Goal: Task Accomplishment & Management: Manage account settings

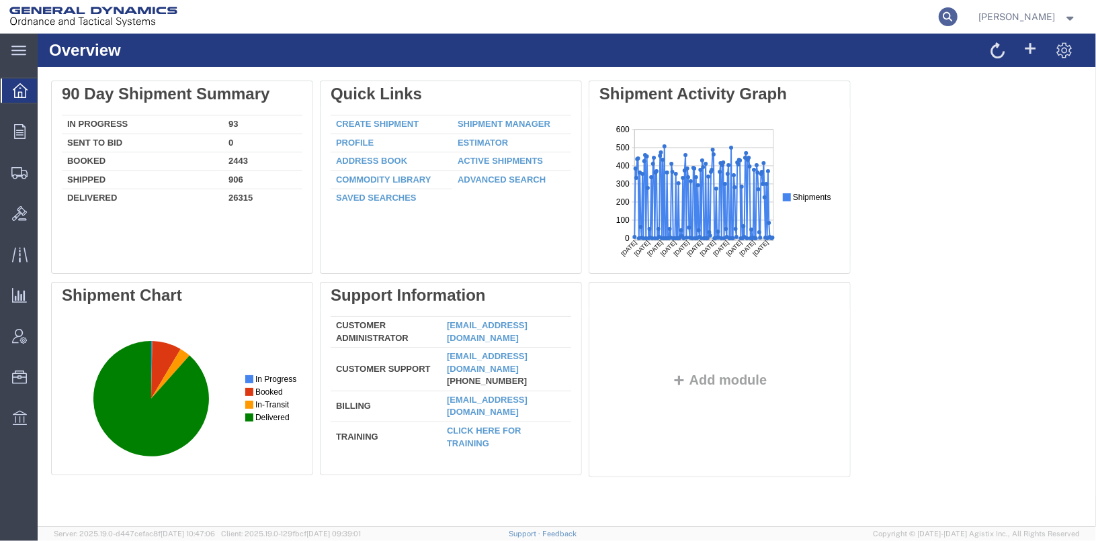
click at [957, 15] on icon at bounding box center [947, 16] width 19 height 19
type input "56853082"
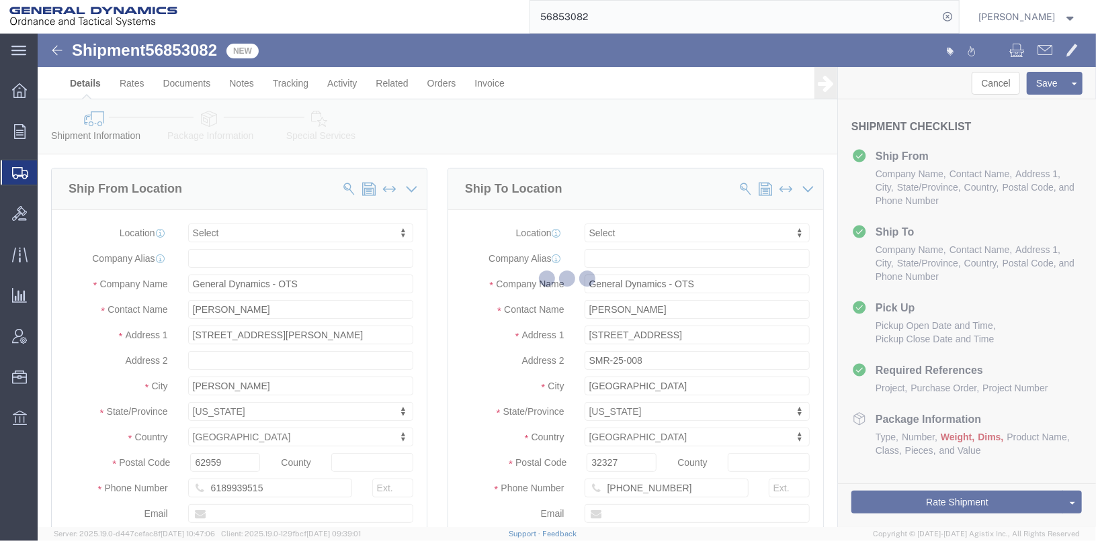
select select
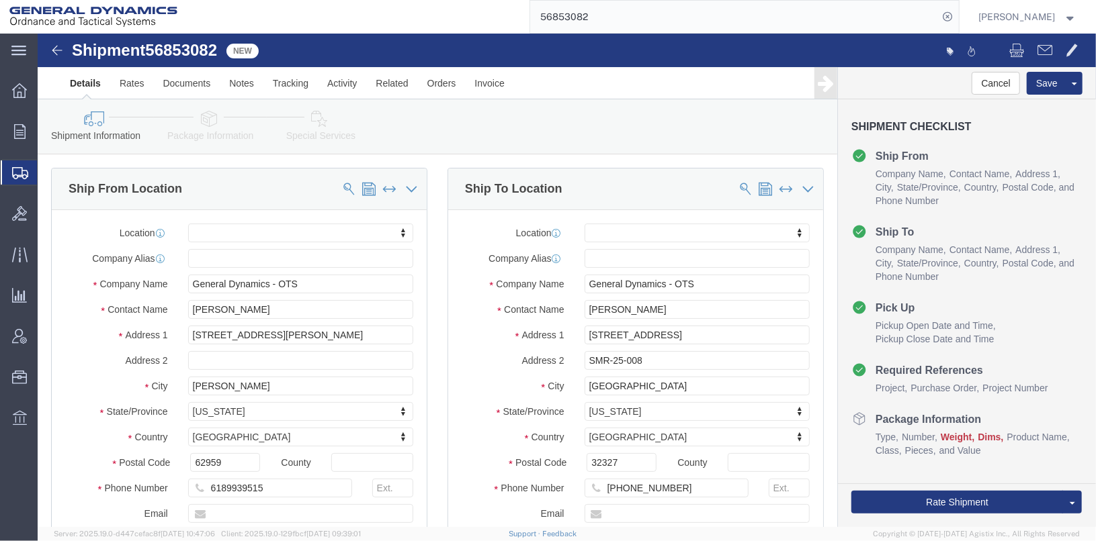
click icon
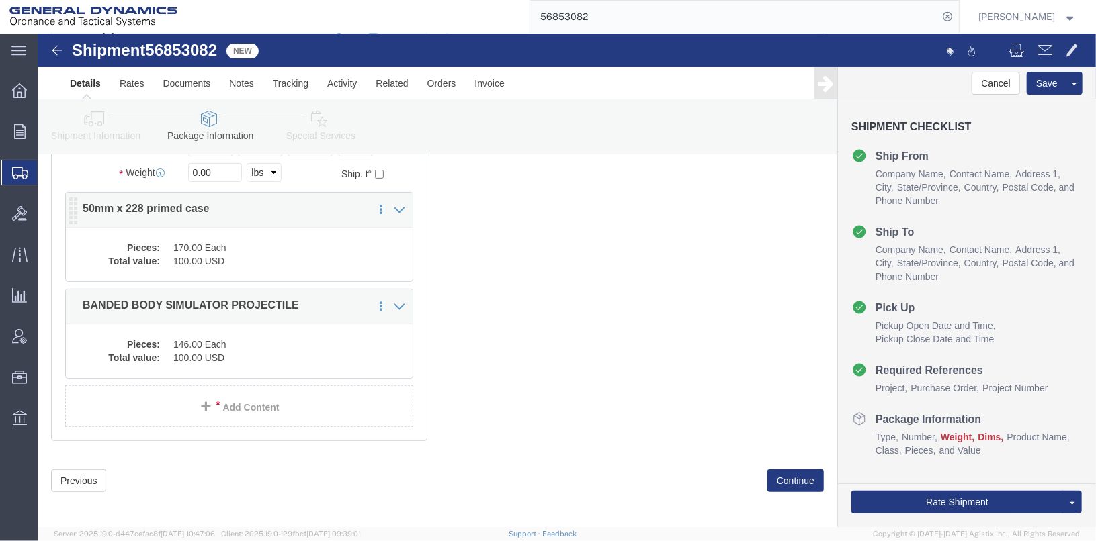
scroll to position [212, 0]
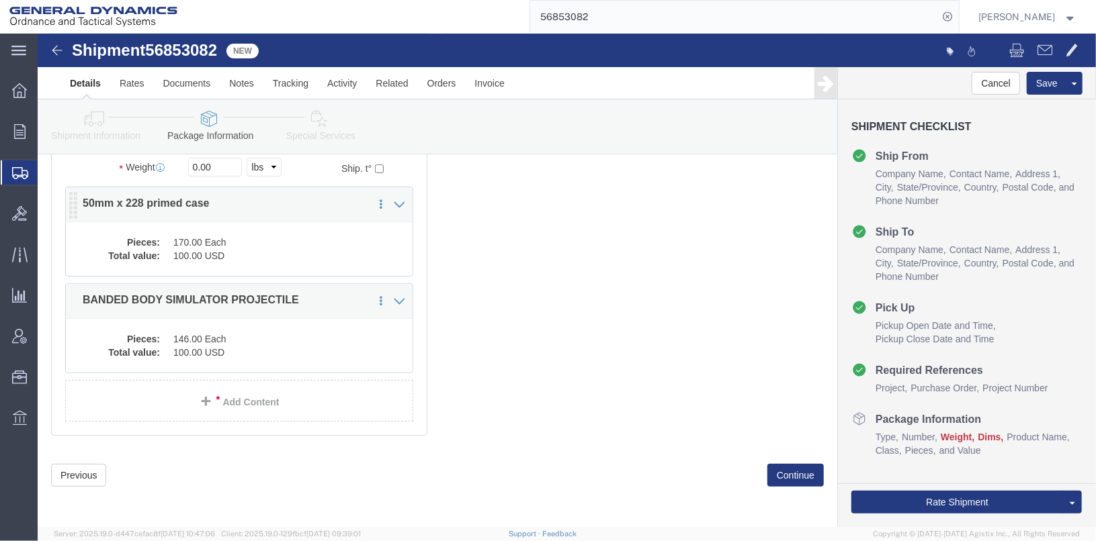
click div "Pieces: 170.00 Each Total value: 100.00 USD"
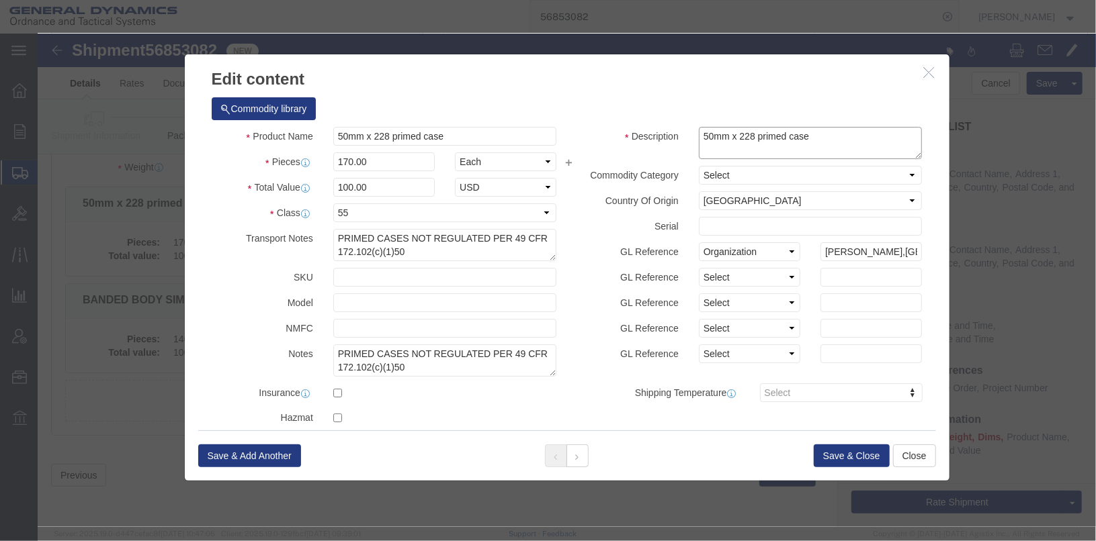
click textarea "50mm x 228 primed case"
type textarea "50mm x 228 primed case LOT# ACN22B002-007"
click button "Save & Close"
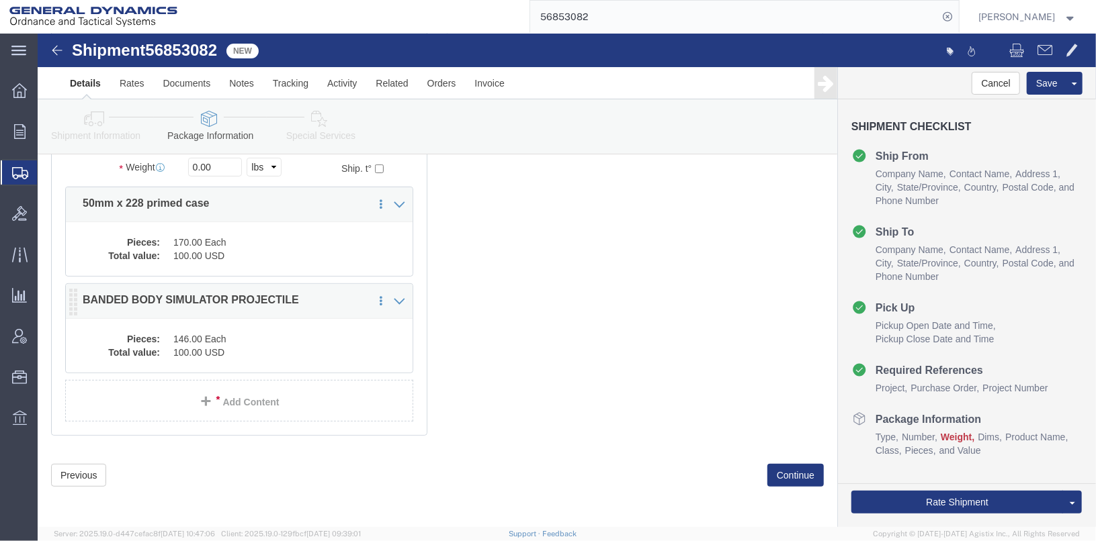
click dd "100.00 USD"
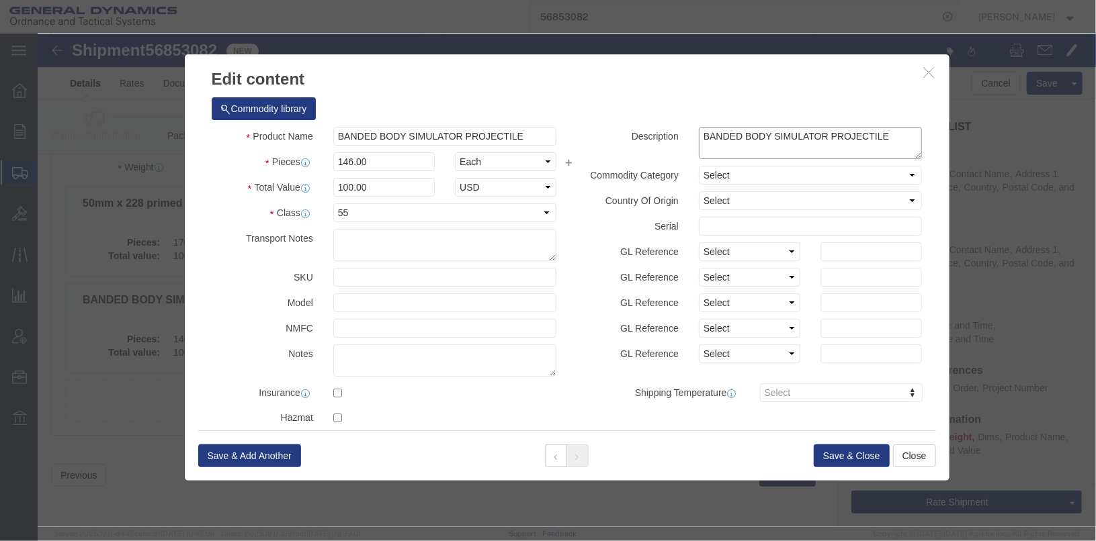
click textarea "BANDED BODY SIMULATOR PROJECTILE"
type textarea "BANDED BODY SIMULATOR PROJECTILE LOT# 100"
click button "Save & Close"
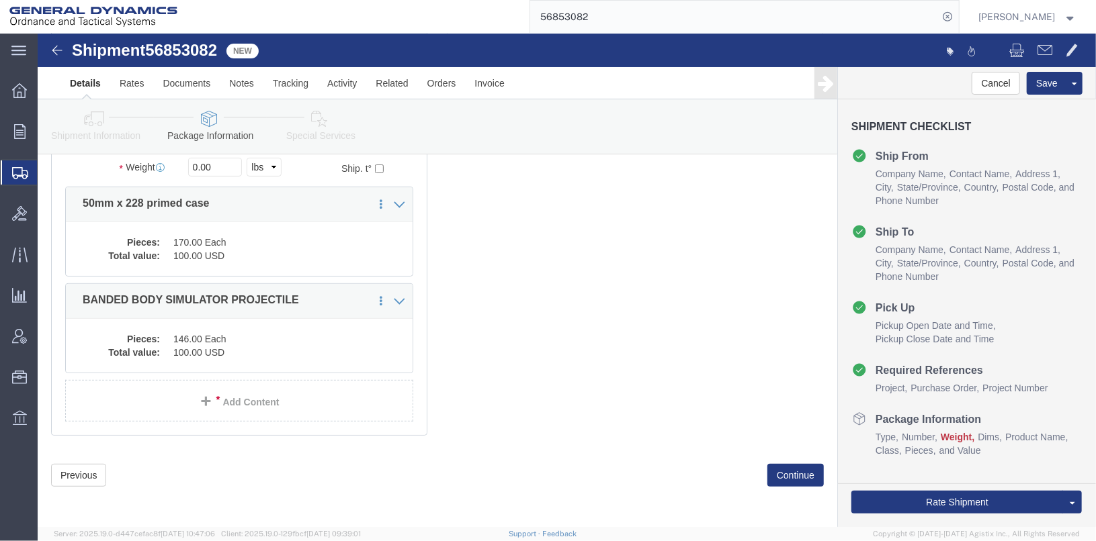
scroll to position [0, 0]
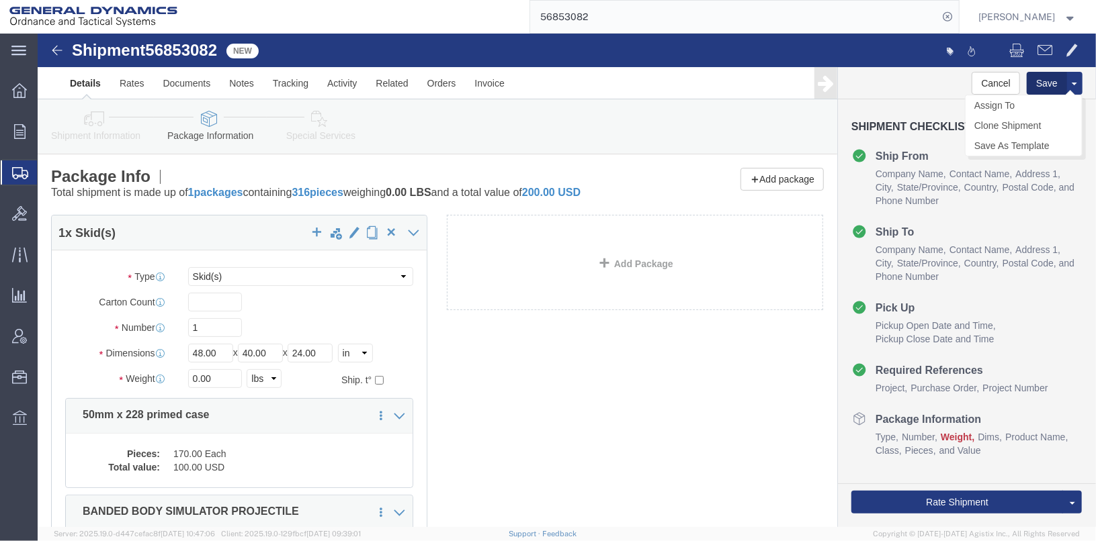
click button "Save"
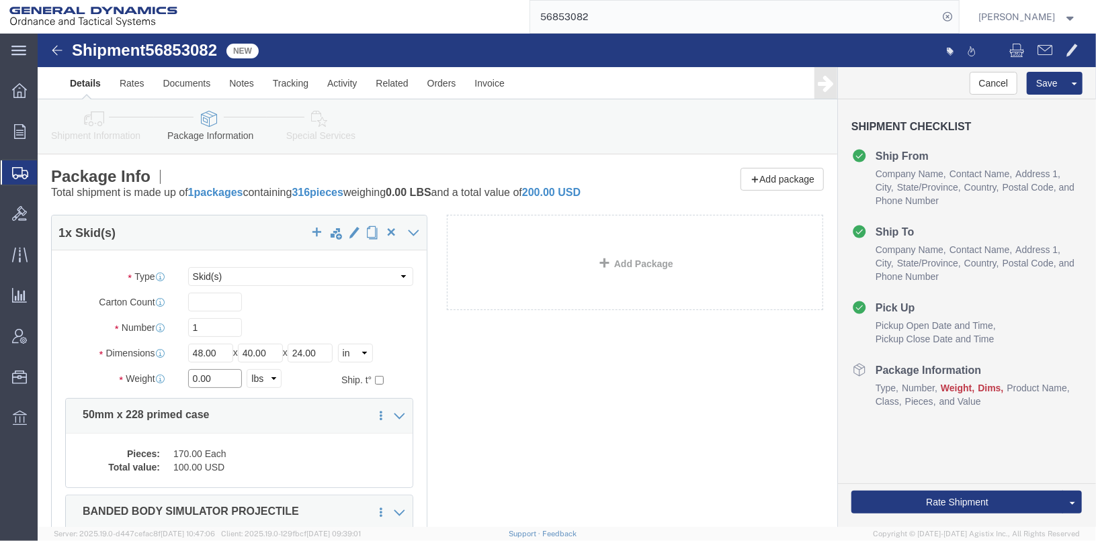
drag, startPoint x: 180, startPoint y: 347, endPoint x: 140, endPoint y: 343, distance: 40.5
click div "0.00 Select kgs lbs"
type input "587"
click input "text"
type input "19"
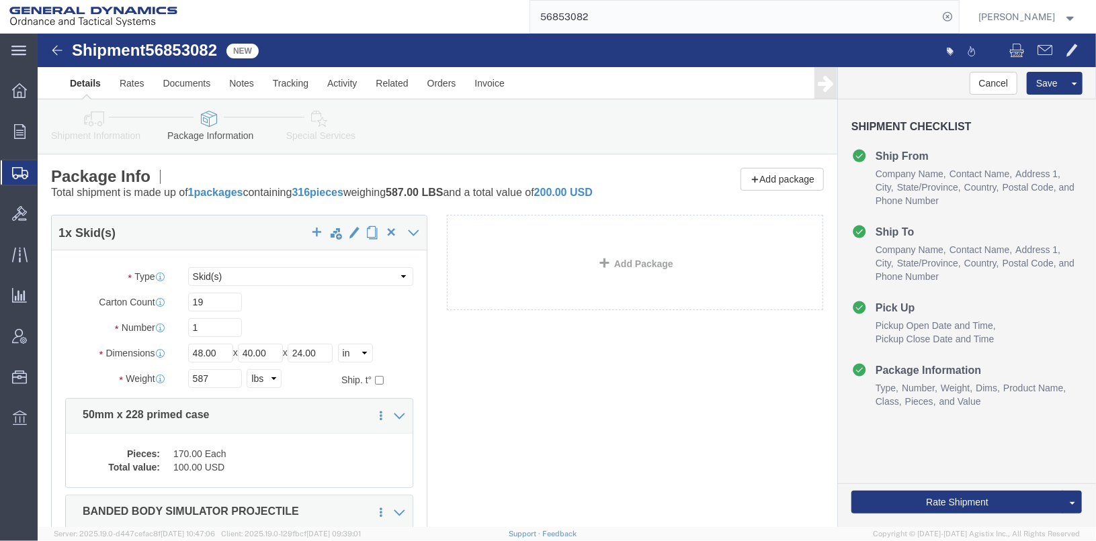
click div "1 x Skid(s) Package Type Select Bale(s) Basket(s) Bolt(s) Bottle(s) Buckets Bul…"
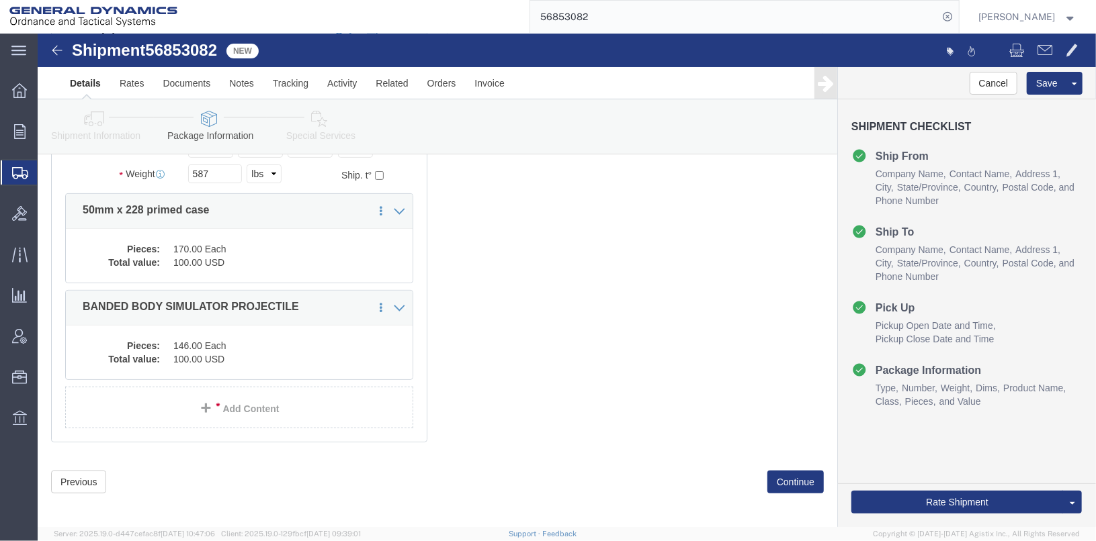
scroll to position [212, 0]
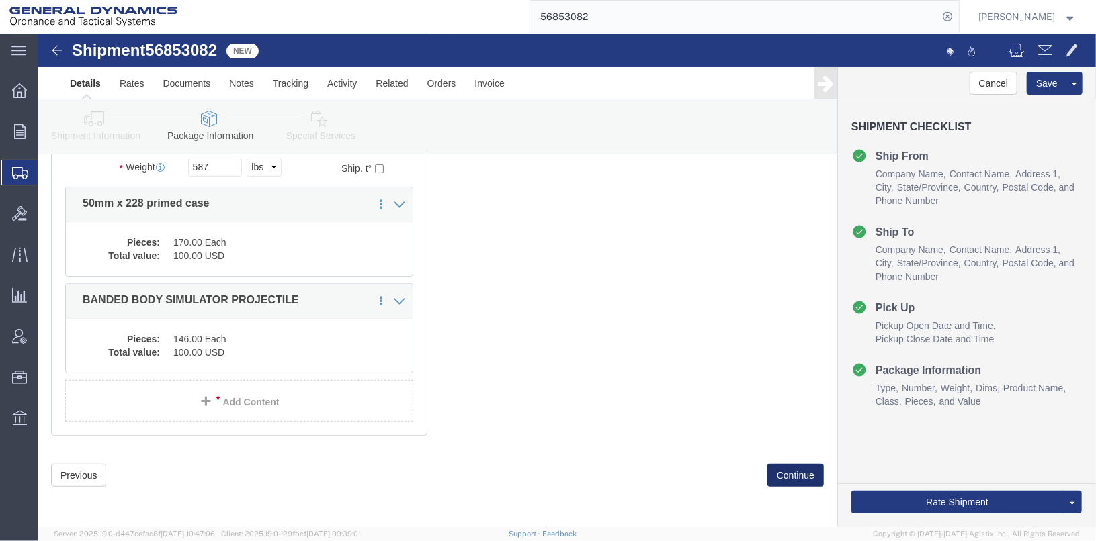
click button "Continue"
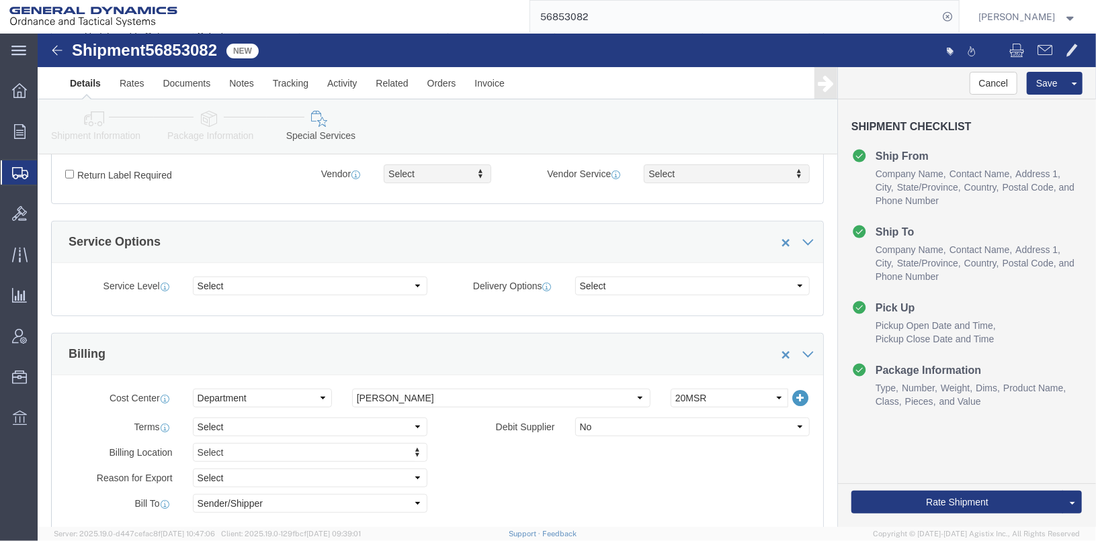
scroll to position [291, 0]
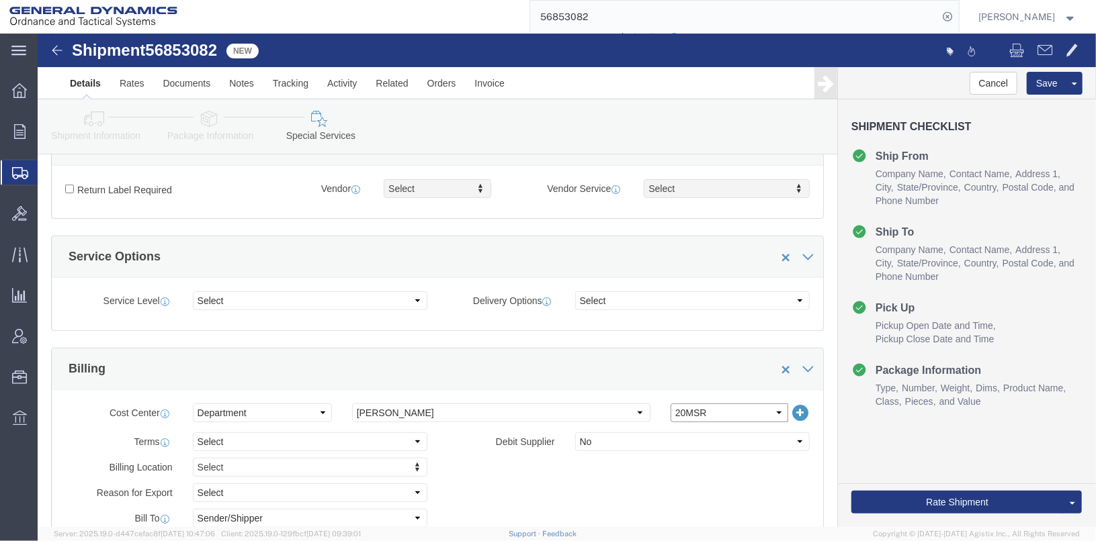
click select "Select 20MSR"
select select
click select "Select 20MSR"
click div "Billing Location Select Select My Profile Location GD-OTS [GEOGRAPHIC_DATA] (Co…"
click link "Shipment Information"
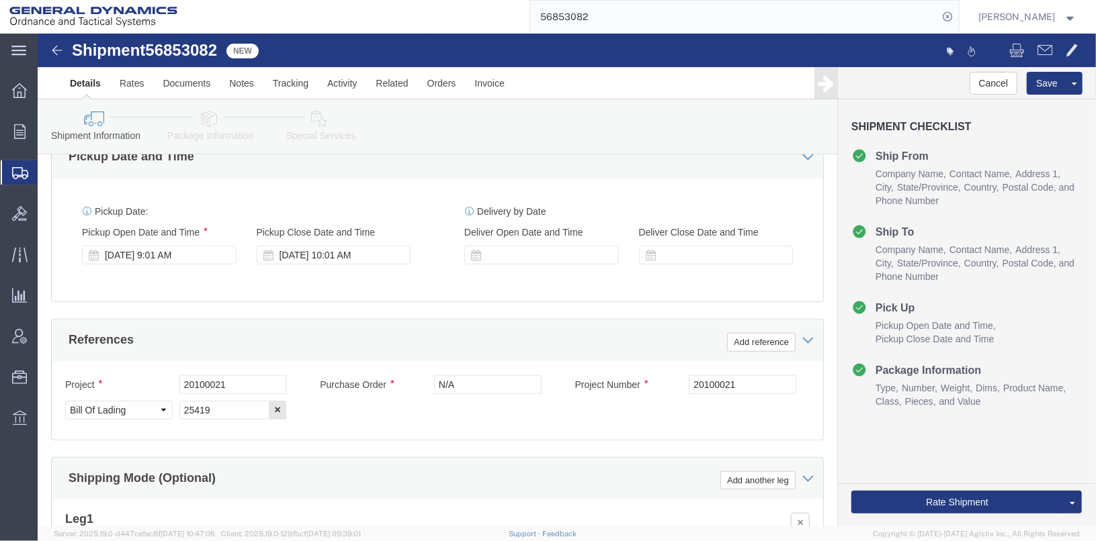
scroll to position [693, 0]
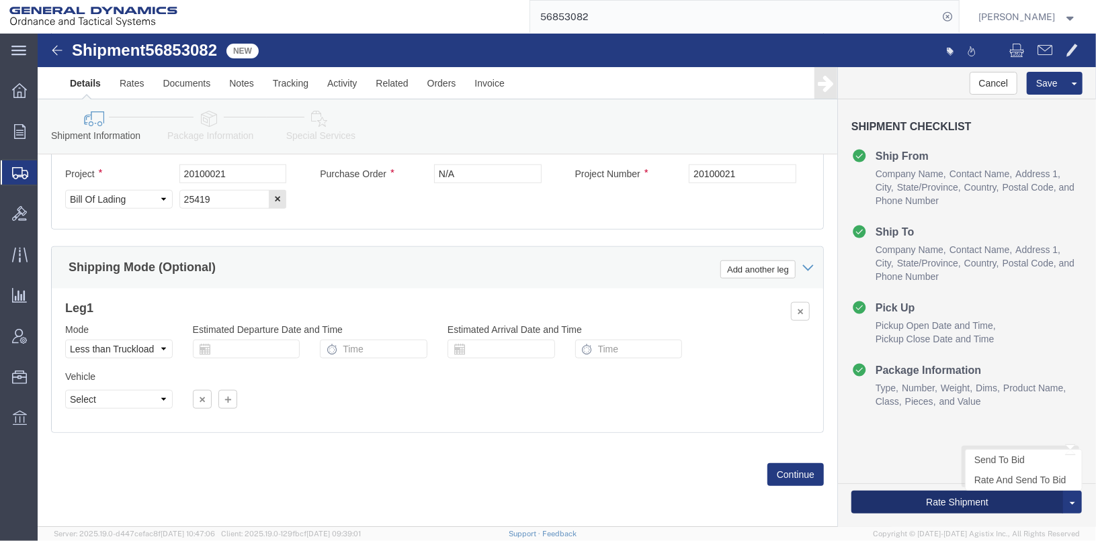
click button "Rate Shipment"
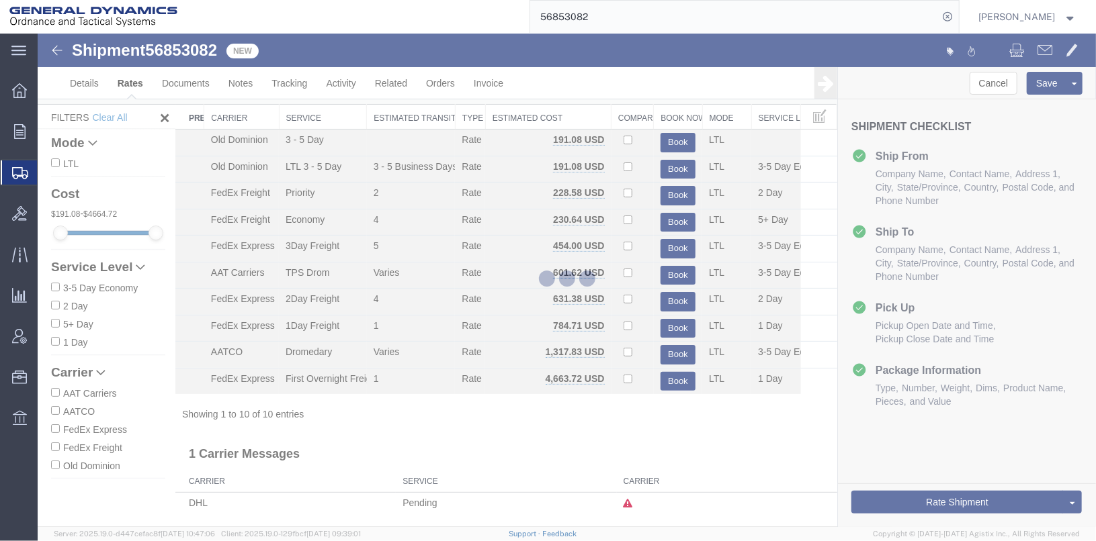
scroll to position [18, 0]
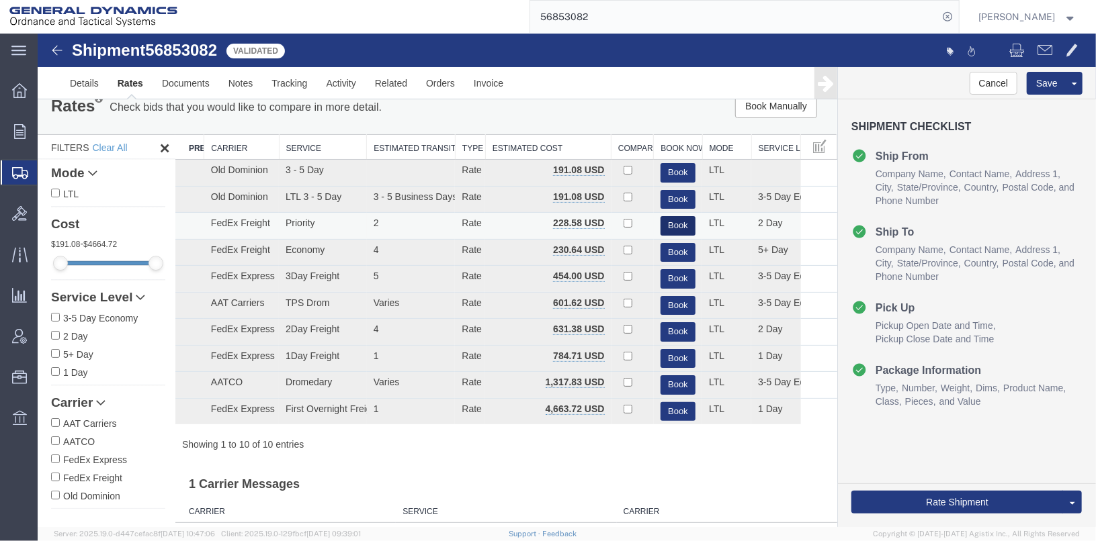
click at [662, 223] on button "Book" at bounding box center [677, 225] width 35 height 19
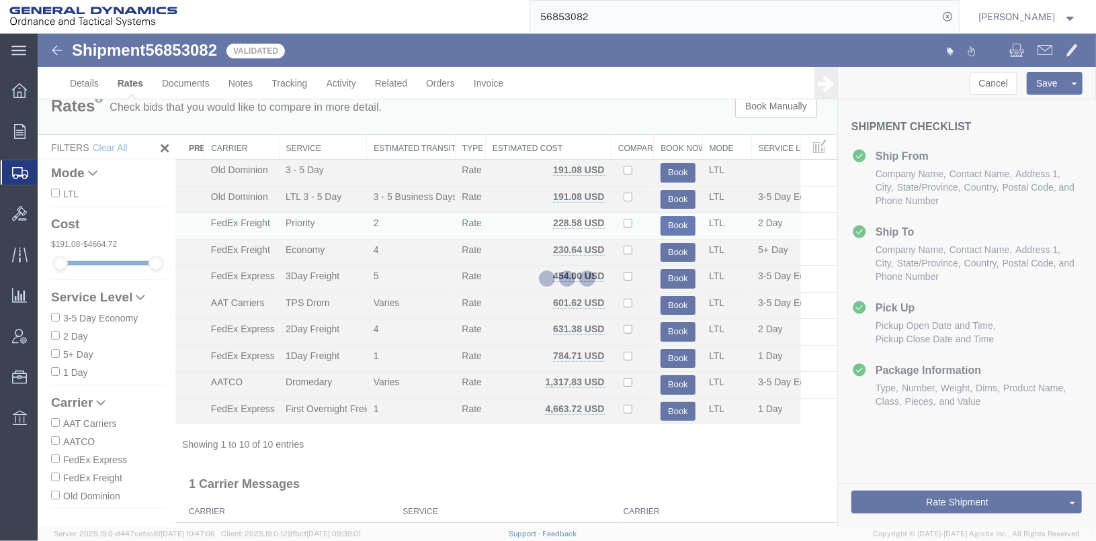
scroll to position [0, 0]
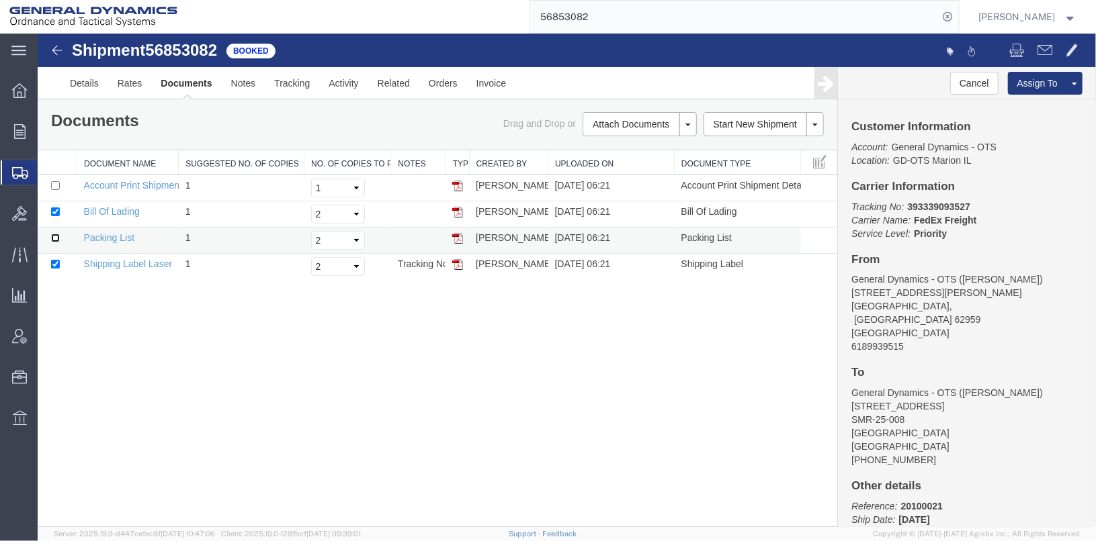
click at [55, 237] on input "checkbox" at bounding box center [54, 237] width 9 height 9
checkbox input "true"
click at [608, 142] on link "Print Documents" at bounding box center [636, 146] width 117 height 20
click at [81, 80] on link "Details" at bounding box center [84, 82] width 48 height 32
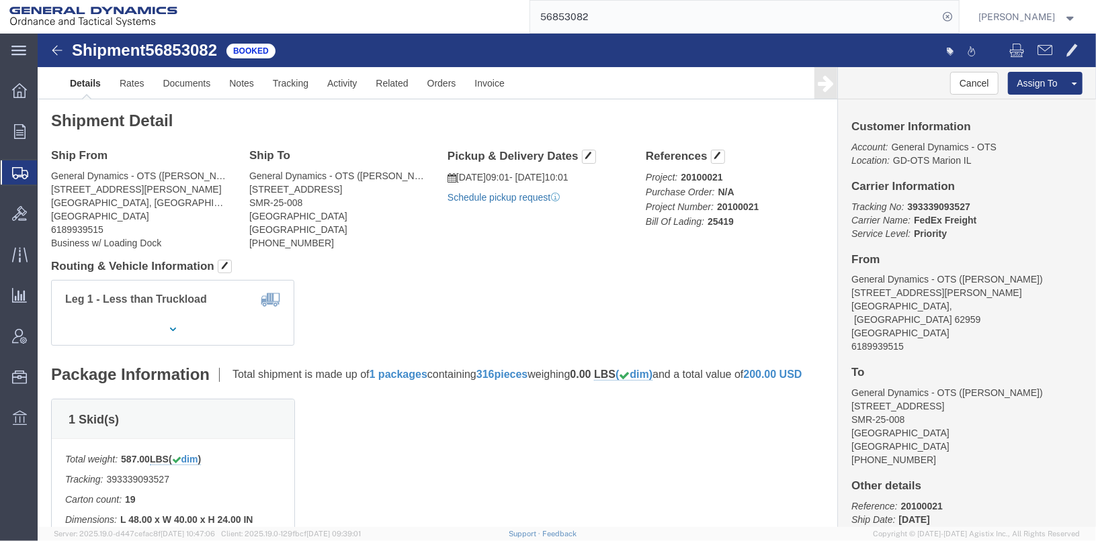
click link "Schedule pickup request"
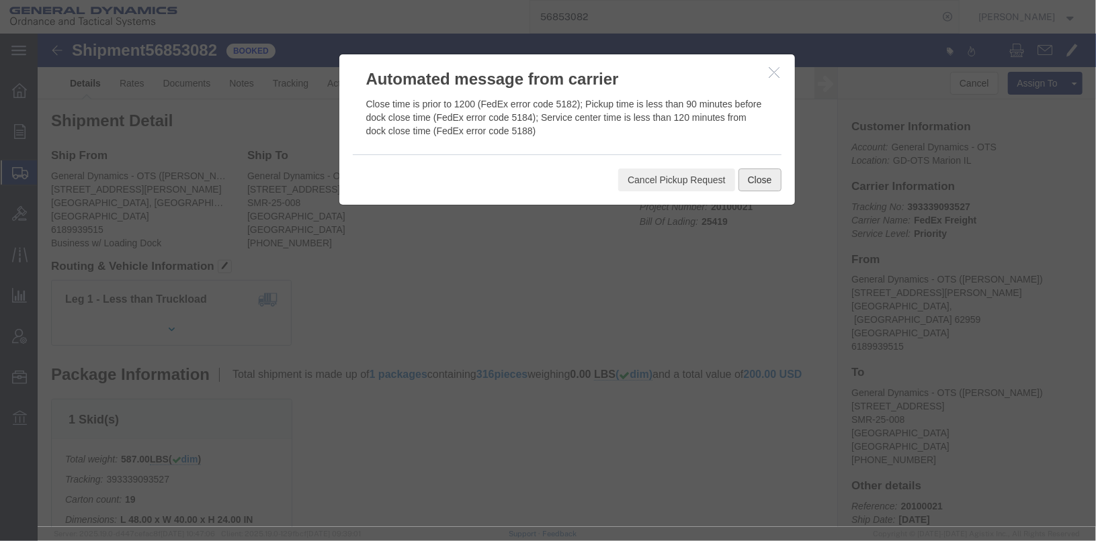
click button "Close"
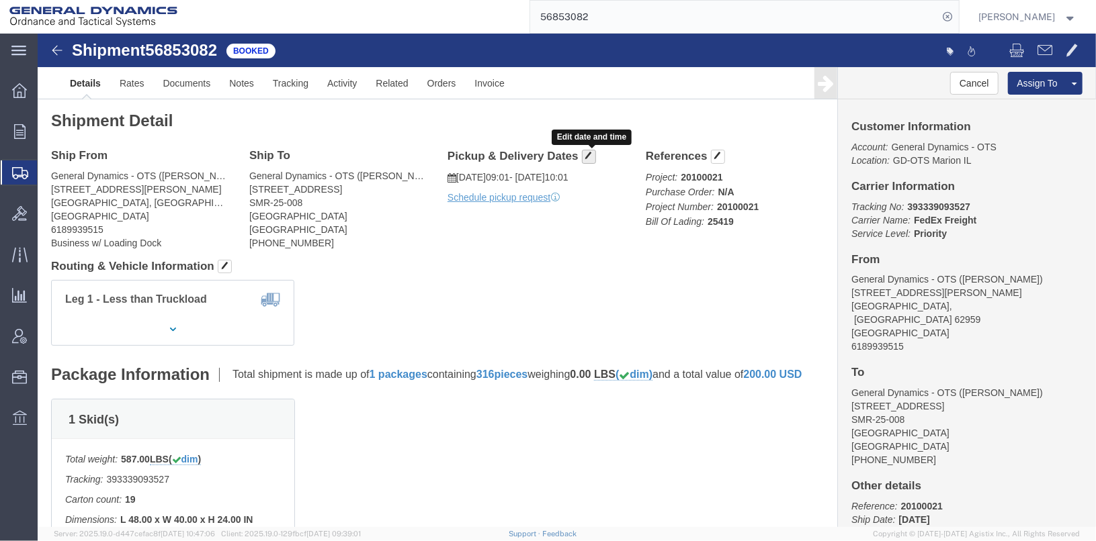
click span "button"
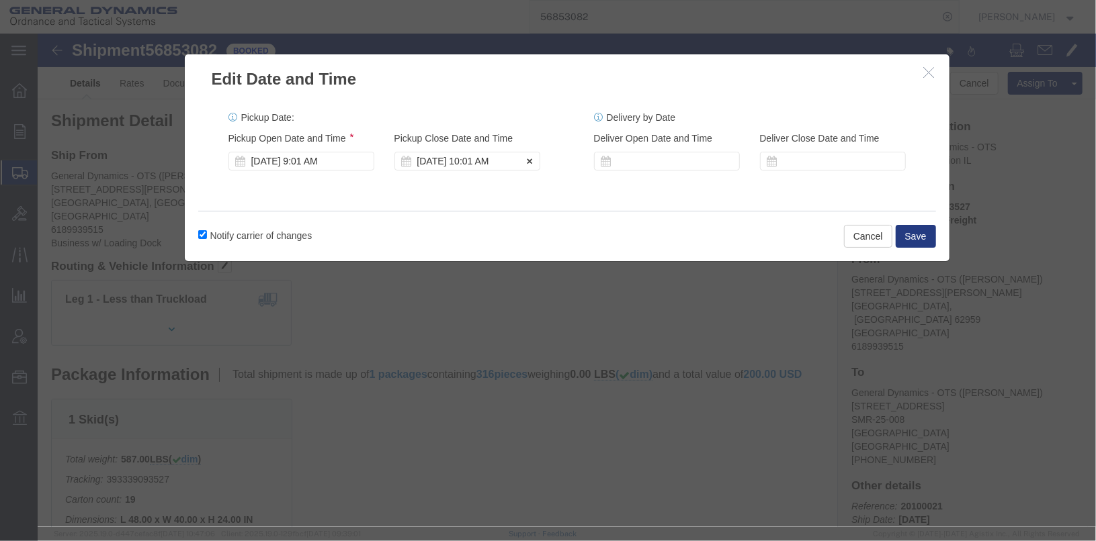
click div "[DATE] 10:01 AM"
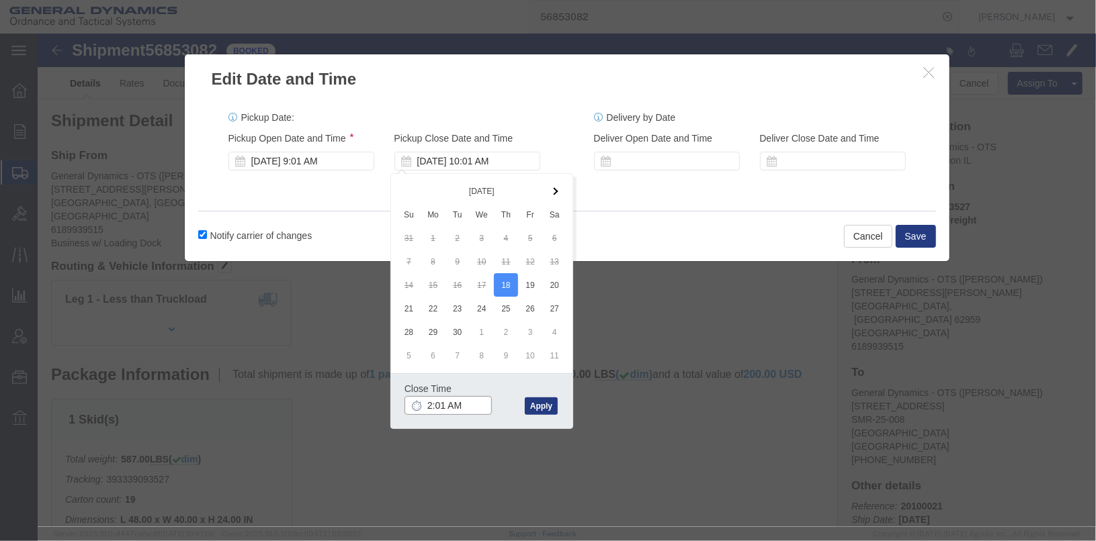
click input "2:01 AM"
click input "2:045AM"
click input "2:45 AM"
type input "2:45 PM"
click button "Apply"
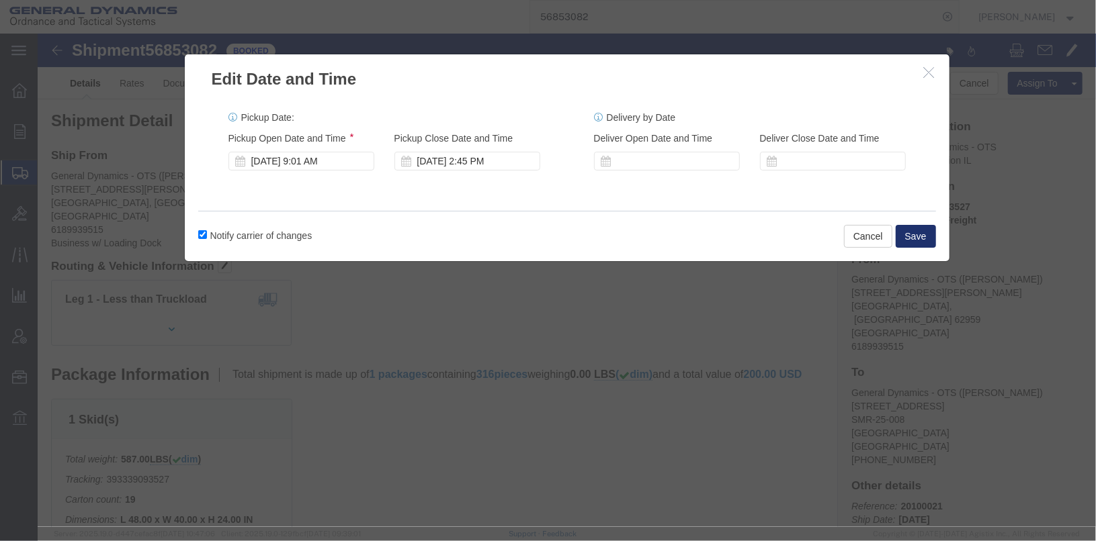
click button "Save"
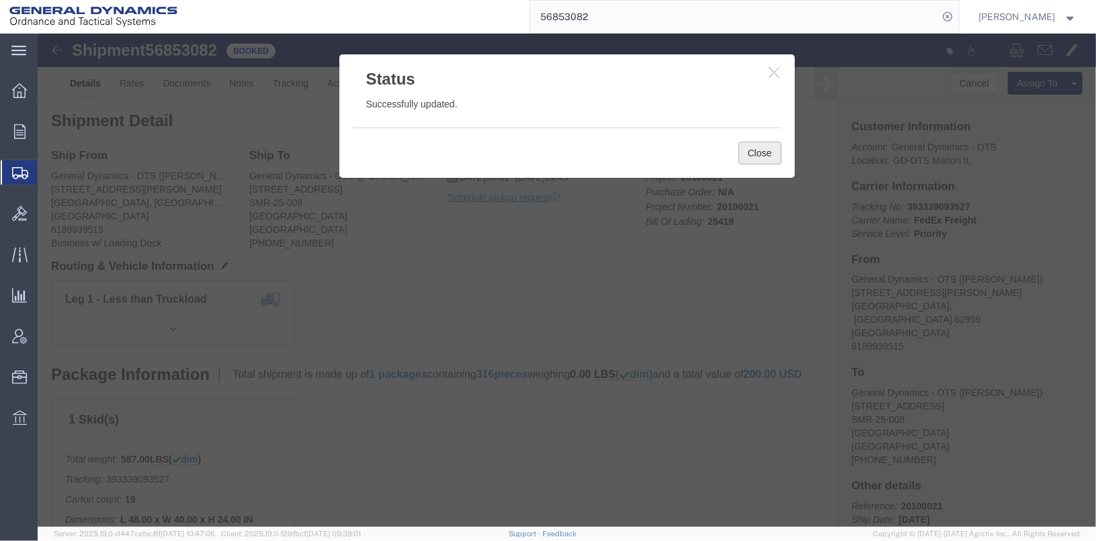
click button "Close"
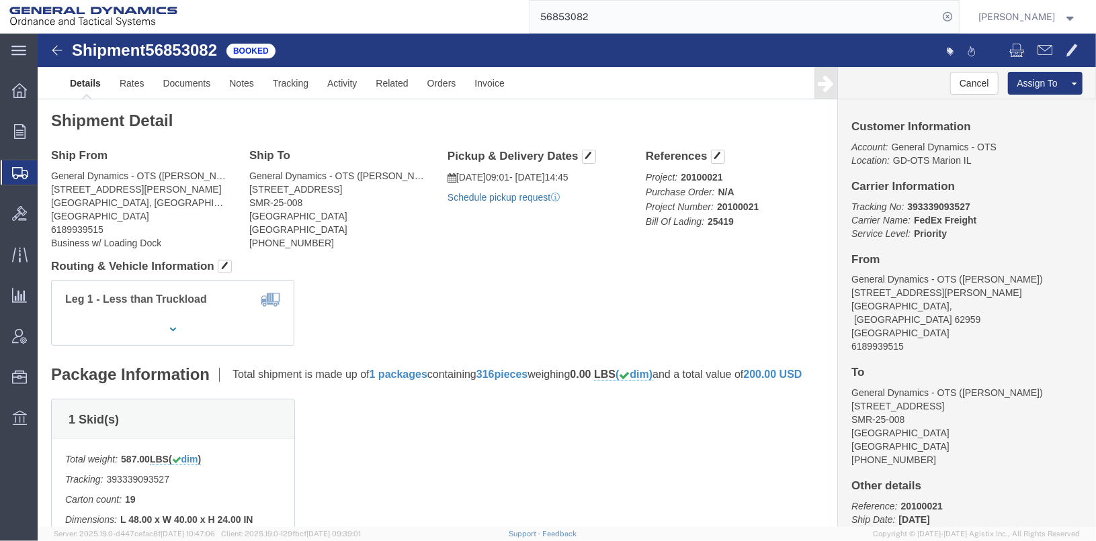
click link "Schedule pickup request"
